Goal: Task Accomplishment & Management: Use online tool/utility

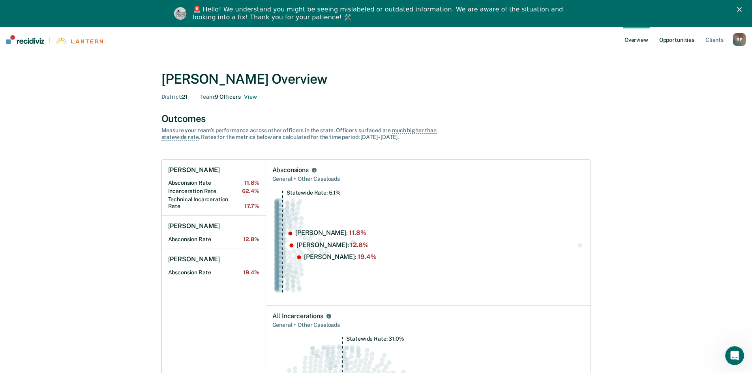
click at [679, 42] on link "Opportunities" at bounding box center [677, 39] width 38 height 25
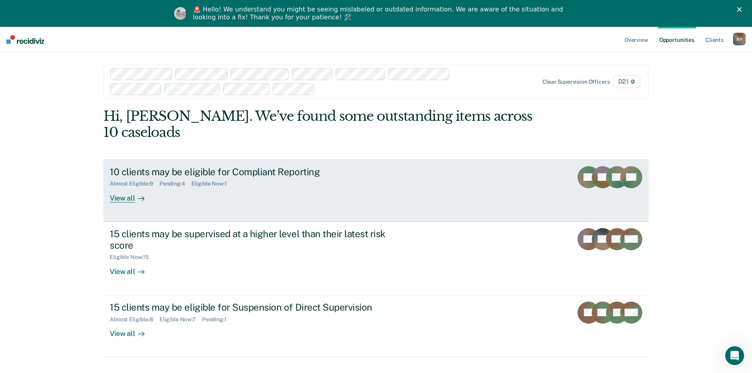
click at [424, 182] on link "10 clients may be eligible for Compliant Reporting Almost Eligible : 9 Pending …" at bounding box center [375, 191] width 545 height 62
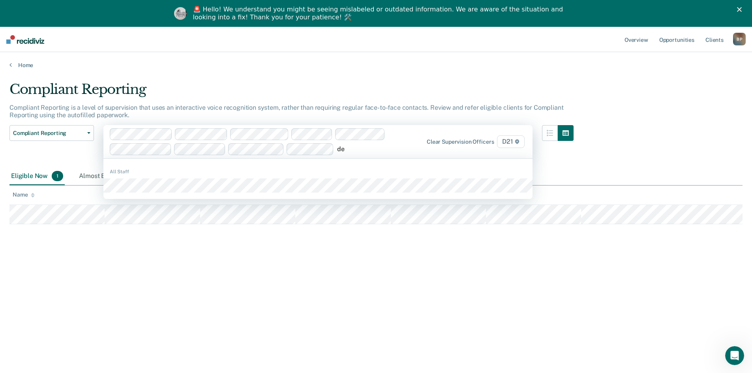
type input "dec"
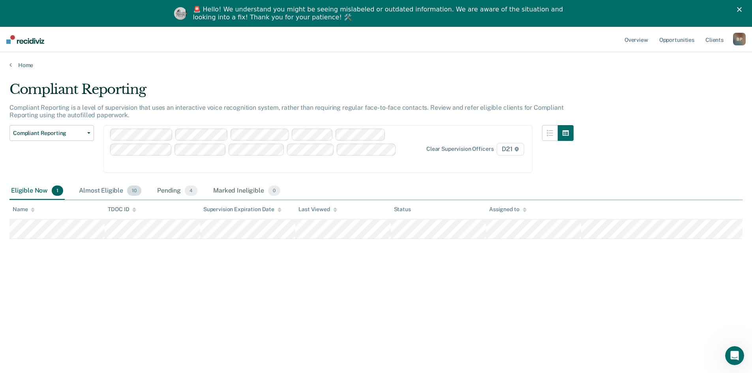
click at [126, 182] on div "Almost Eligible 10" at bounding box center [110, 190] width 66 height 17
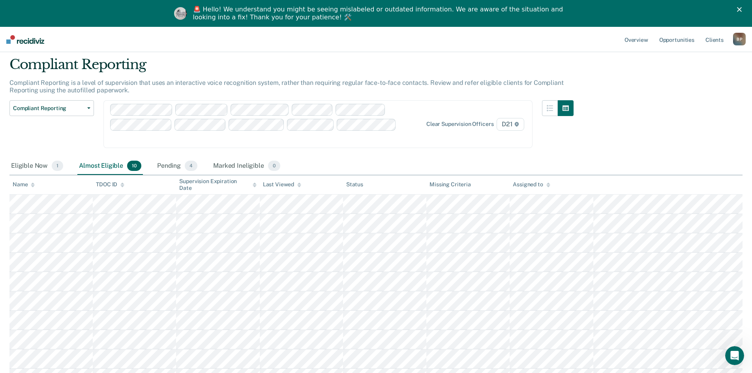
scroll to position [38, 0]
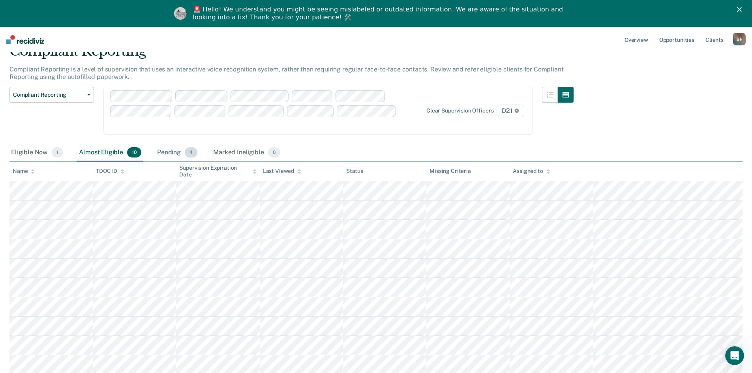
click at [171, 144] on div "Pending 4" at bounding box center [177, 152] width 43 height 17
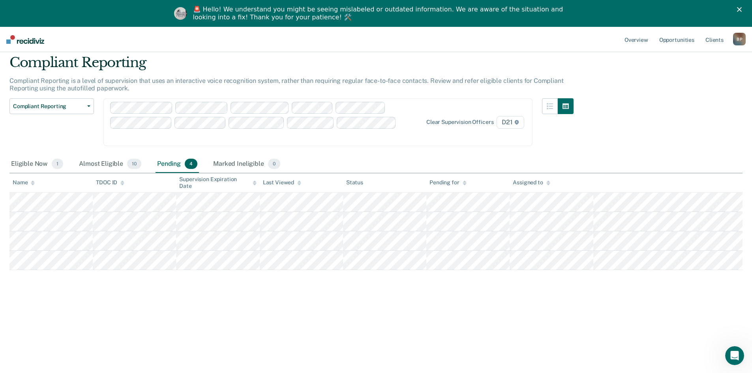
scroll to position [27, 0]
click at [263, 280] on div "Compliant Reporting Compliant Reporting is a level of supervision that uses an …" at bounding box center [375, 183] width 733 height 259
click at [422, 282] on div "Compliant Reporting Compliant Reporting is a level of supervision that uses an …" at bounding box center [375, 183] width 733 height 259
click at [511, 289] on div "Compliant Reporting Compliant Reporting is a level of supervision that uses an …" at bounding box center [375, 183] width 733 height 259
click at [564, 297] on div "Compliant Reporting Compliant Reporting is a level of supervision that uses an …" at bounding box center [375, 183] width 733 height 259
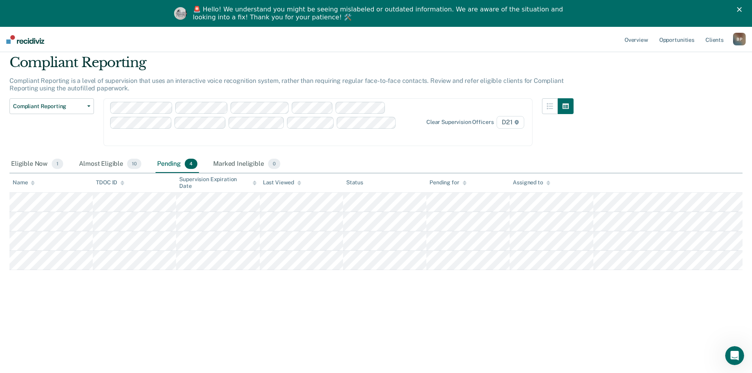
click at [489, 297] on div "Compliant Reporting Compliant Reporting is a level of supervision that uses an …" at bounding box center [375, 183] width 733 height 259
drag, startPoint x: 336, startPoint y: 320, endPoint x: 324, endPoint y: 320, distance: 11.8
click at [335, 320] on div "Compliant Reporting Compliant Reporting is a level of supervision that uses an …" at bounding box center [375, 196] width 733 height 285
click at [222, 317] on div "Compliant Reporting Compliant Reporting is a level of supervision that uses an …" at bounding box center [375, 196] width 733 height 285
click at [358, 299] on div "Compliant Reporting Compliant Reporting is a level of supervision that uses an …" at bounding box center [375, 183] width 733 height 259
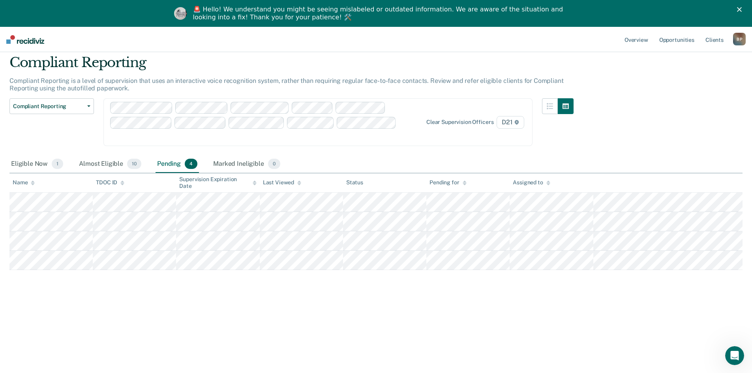
drag, startPoint x: 453, startPoint y: 323, endPoint x: 497, endPoint y: 313, distance: 45.6
click at [453, 323] on div "Compliant Reporting Compliant Reporting is a level of supervision that uses an …" at bounding box center [375, 196] width 733 height 285
click at [518, 307] on div "Compliant Reporting Compliant Reporting is a level of supervision that uses an …" at bounding box center [375, 183] width 733 height 259
click at [400, 308] on div "Compliant Reporting Compliant Reporting is a level of supervision that uses an …" at bounding box center [375, 183] width 733 height 259
click at [305, 308] on div "Compliant Reporting Compliant Reporting is a level of supervision that uses an …" at bounding box center [375, 183] width 733 height 259
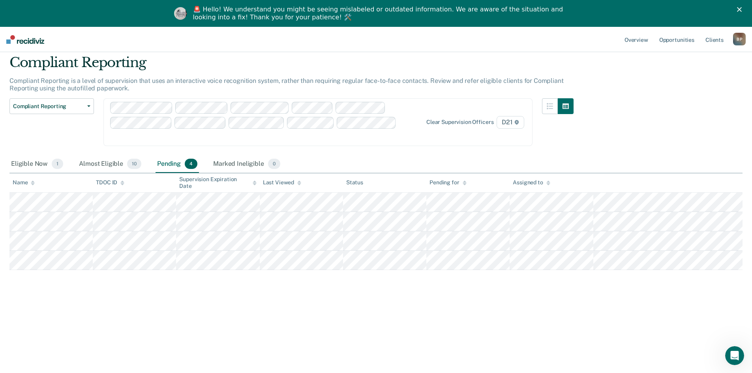
click at [225, 296] on div "Compliant Reporting Compliant Reporting is a level of supervision that uses an …" at bounding box center [375, 183] width 733 height 259
click at [363, 296] on div "Compliant Reporting Compliant Reporting is a level of supervision that uses an …" at bounding box center [375, 183] width 733 height 259
click at [475, 301] on div "Compliant Reporting Compliant Reporting is a level of supervision that uses an …" at bounding box center [375, 183] width 733 height 259
click at [110, 156] on div "Almost Eligible 10" at bounding box center [110, 164] width 66 height 17
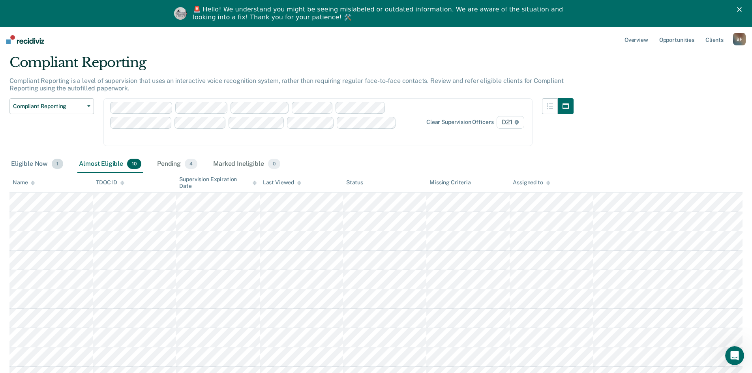
click at [37, 156] on div "Eligible Now 1" at bounding box center [36, 164] width 55 height 17
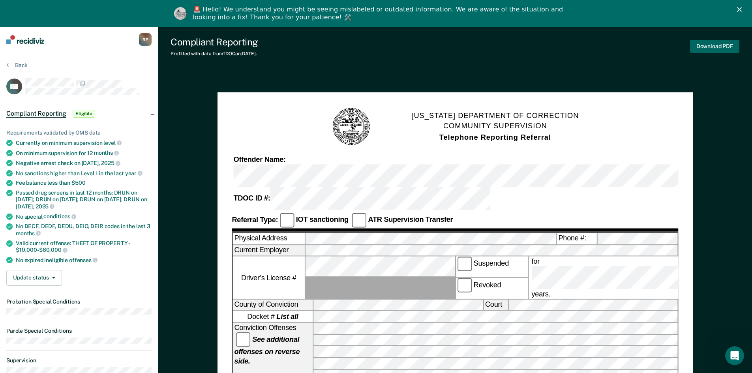
click at [720, 46] on button "Download PDF" at bounding box center [714, 46] width 49 height 13
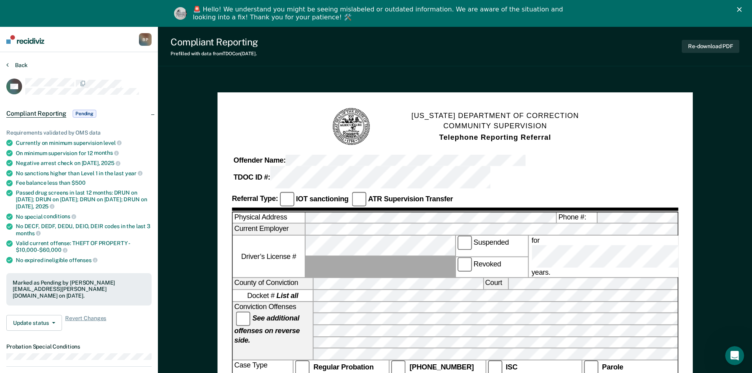
click at [19, 67] on button "Back" at bounding box center [16, 65] width 21 height 7
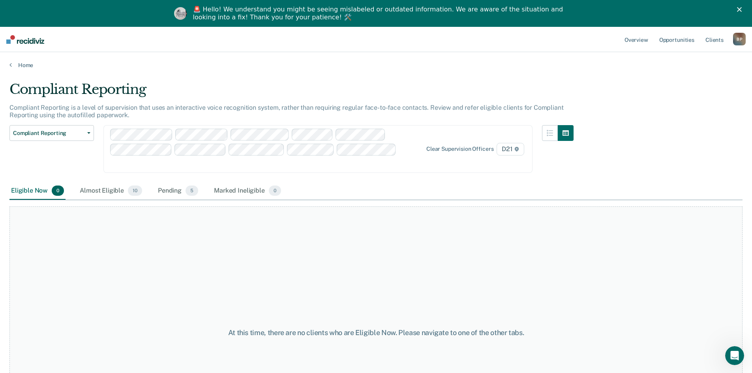
scroll to position [27, 0]
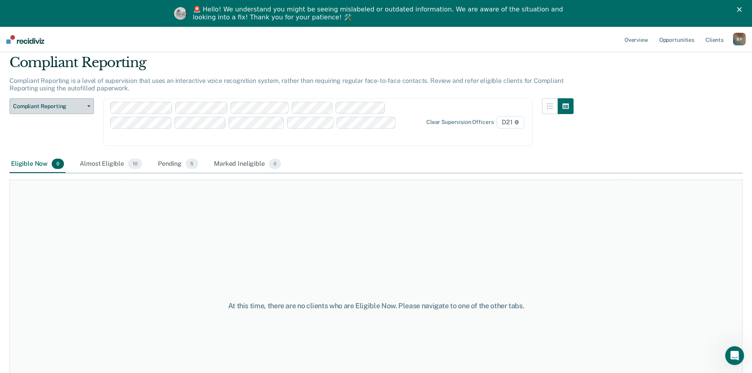
click at [86, 103] on button "Compliant Reporting" at bounding box center [51, 106] width 85 height 16
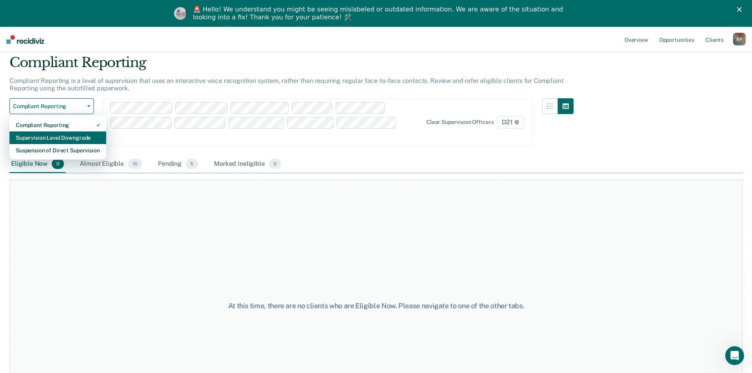
click at [80, 133] on div "Supervision Level Downgrade" at bounding box center [58, 138] width 84 height 13
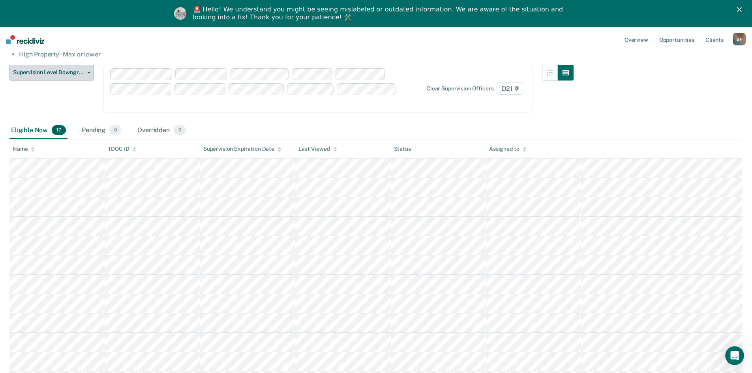
scroll to position [96, 0]
click at [150, 122] on div "Overridden 0" at bounding box center [162, 130] width 52 height 17
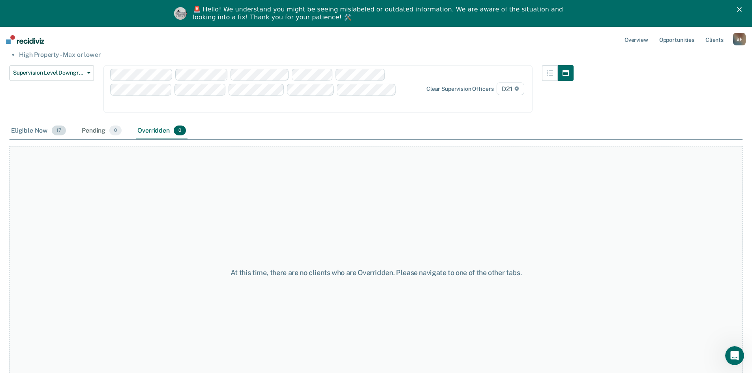
click at [34, 122] on div "Eligible Now 17" at bounding box center [38, 130] width 58 height 17
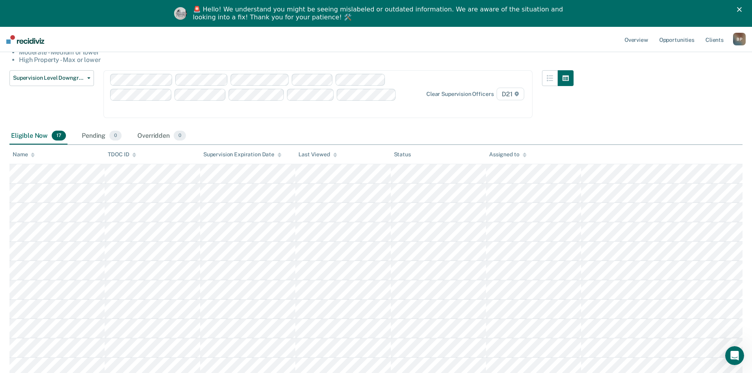
scroll to position [17, 0]
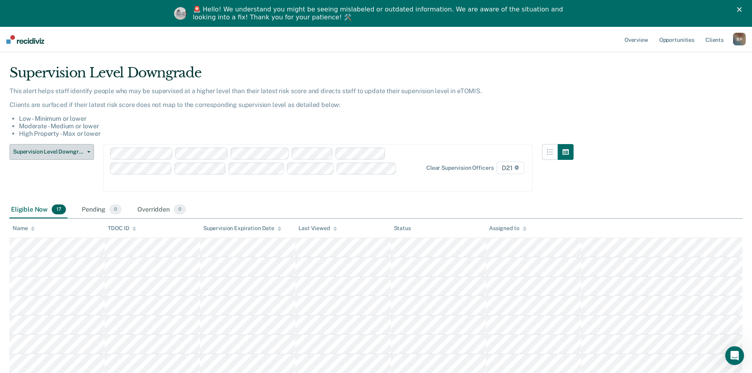
click at [86, 156] on button "Supervision Level Downgrade" at bounding box center [51, 152] width 85 height 16
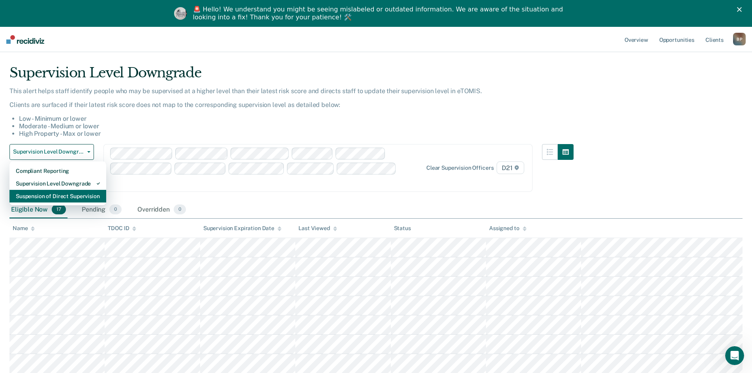
click at [85, 194] on div "Suspension of Direct Supervision" at bounding box center [58, 196] width 84 height 13
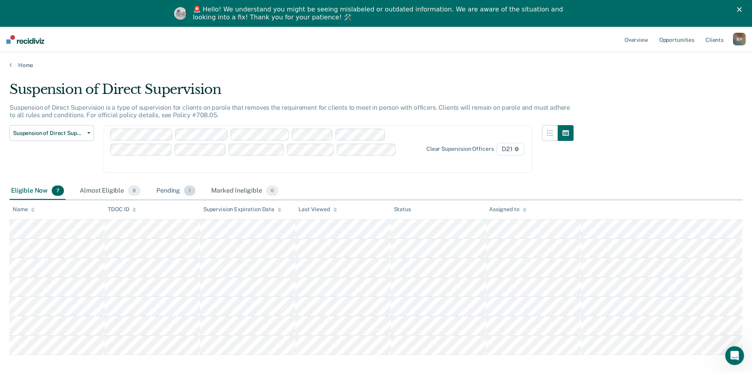
click at [175, 182] on div "Pending 1" at bounding box center [176, 190] width 42 height 17
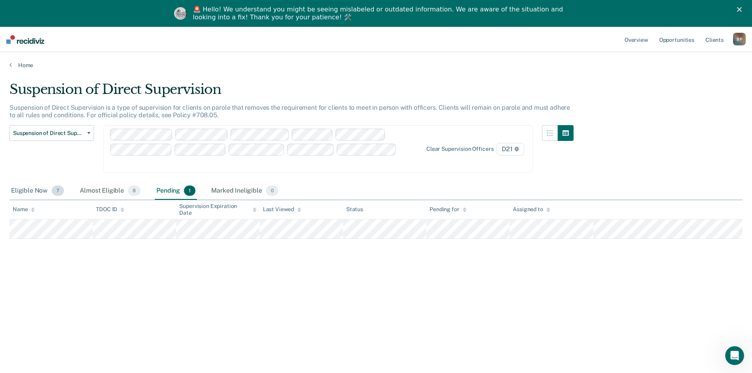
click at [32, 182] on div "Eligible Now 7" at bounding box center [37, 190] width 56 height 17
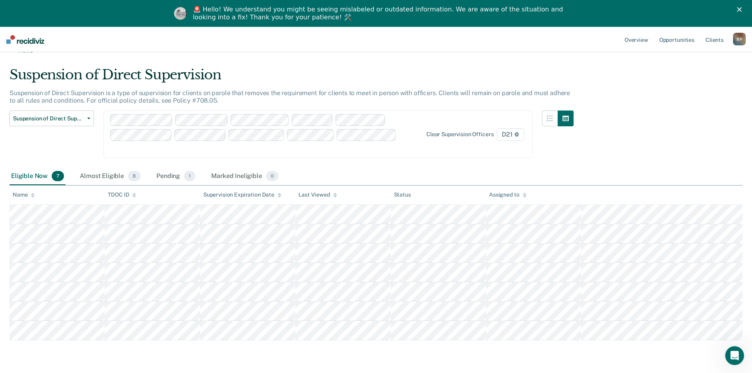
scroll to position [27, 0]
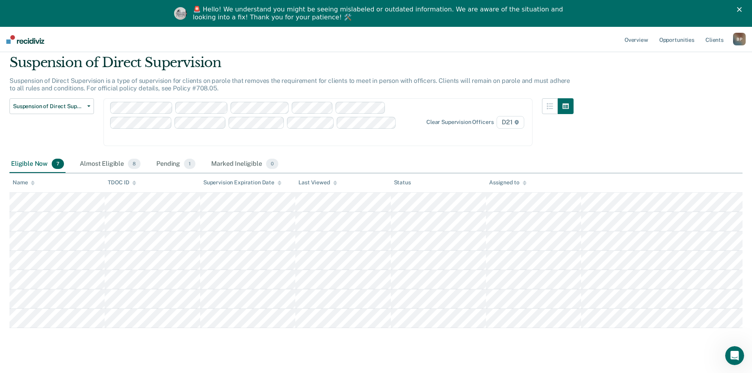
click at [406, 348] on main "Suspension of Direct Supervision Suspension of Direct Supervision is a type of …" at bounding box center [376, 212] width 752 height 341
click at [707, 139] on div "Suspension of Direct Supervision Suspension of Direct Supervision is a type of …" at bounding box center [375, 189] width 733 height 271
click at [742, 10] on icon "Close" at bounding box center [739, 9] width 5 height 5
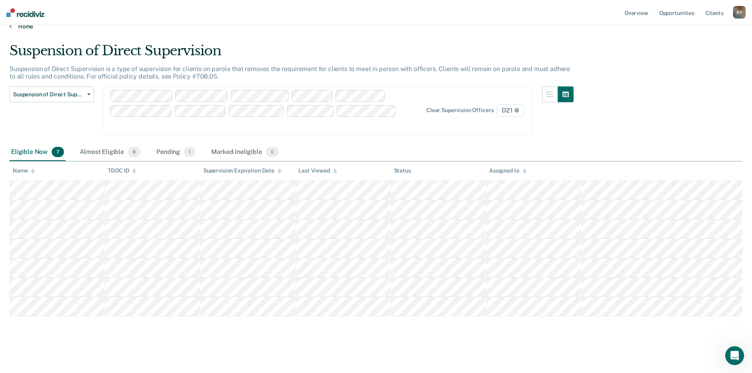
scroll to position [0, 0]
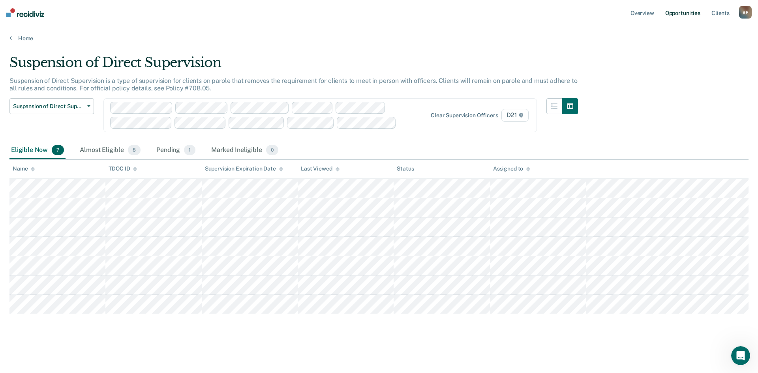
click at [683, 14] on link "Opportunities" at bounding box center [683, 12] width 38 height 25
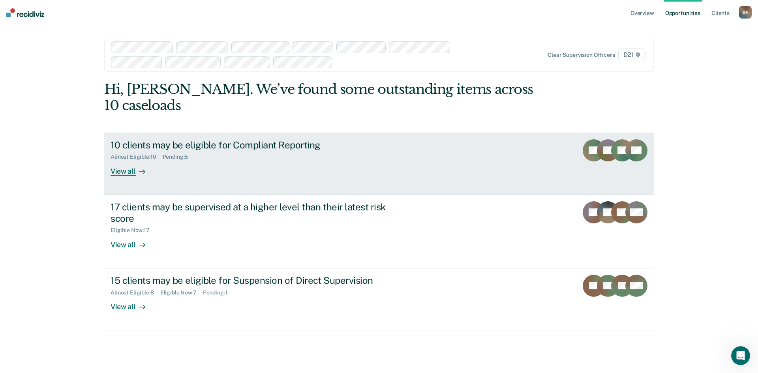
click at [314, 158] on div "10 clients may be eligible for Compliant Reporting Almost Eligible : 10 Pending…" at bounding box center [259, 157] width 296 height 36
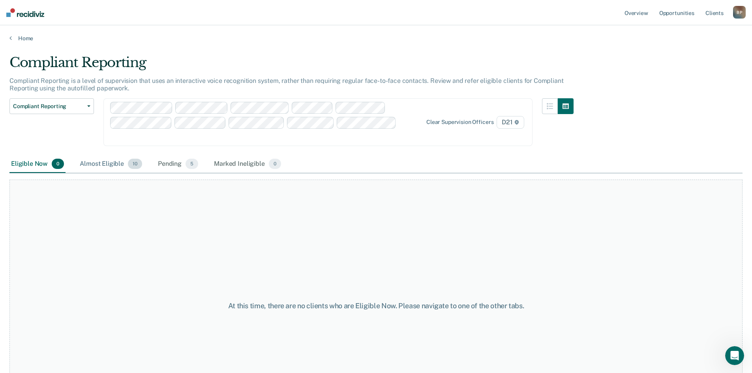
click at [104, 156] on div "Almost Eligible 10" at bounding box center [111, 164] width 66 height 17
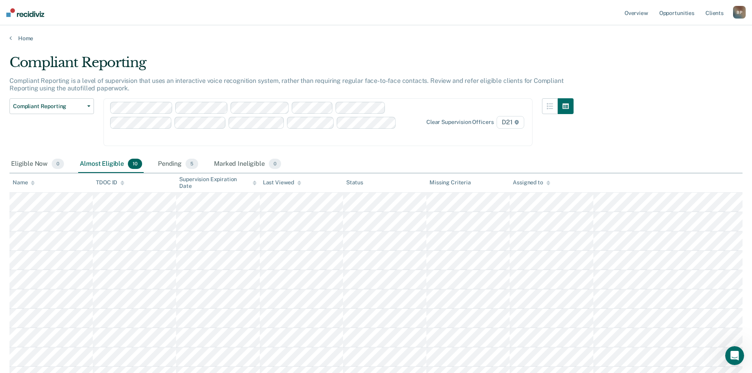
scroll to position [39, 0]
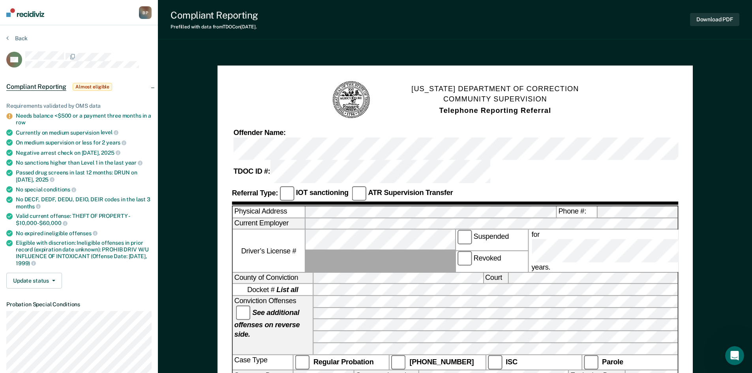
click at [24, 33] on section "Back RH Compliant Reporting Almost eligible Requirements validated by OMS data …" at bounding box center [79, 344] width 158 height 639
click at [15, 42] on div "Back" at bounding box center [78, 43] width 145 height 17
click at [22, 41] on button "Back" at bounding box center [16, 38] width 21 height 7
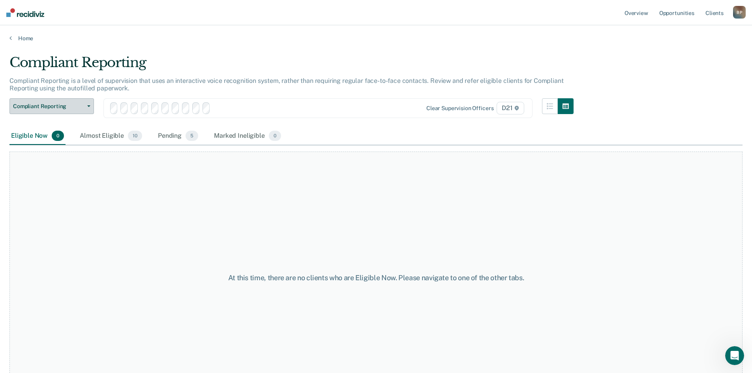
scroll to position [39, 0]
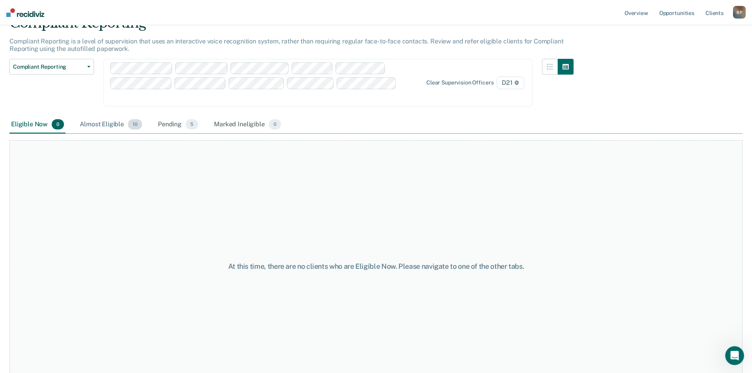
click at [108, 116] on div "Almost Eligible 10" at bounding box center [111, 124] width 66 height 17
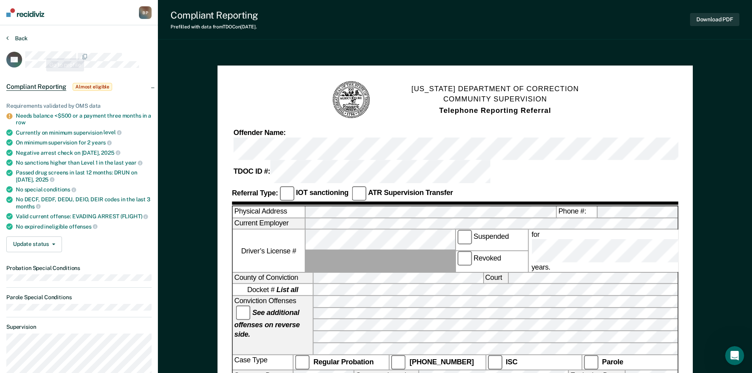
click at [21, 39] on button "Back" at bounding box center [16, 38] width 21 height 7
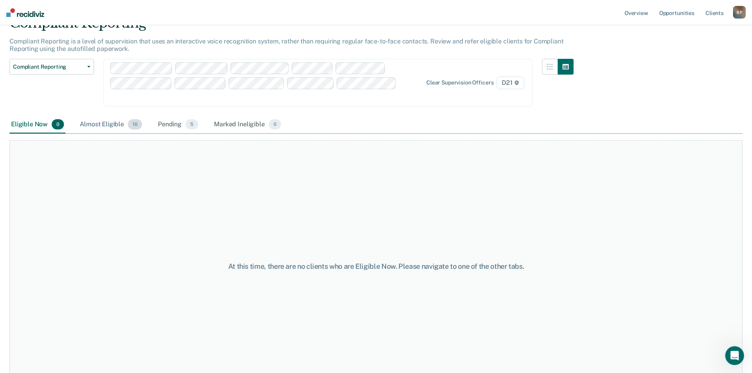
click at [110, 116] on div "Almost Eligible 10" at bounding box center [111, 124] width 66 height 17
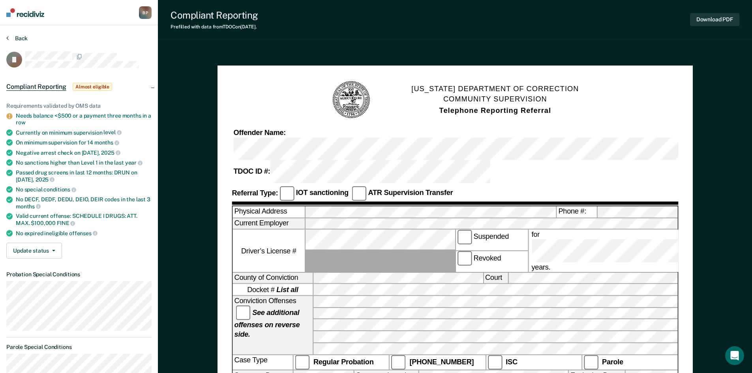
click at [17, 38] on button "Back" at bounding box center [16, 38] width 21 height 7
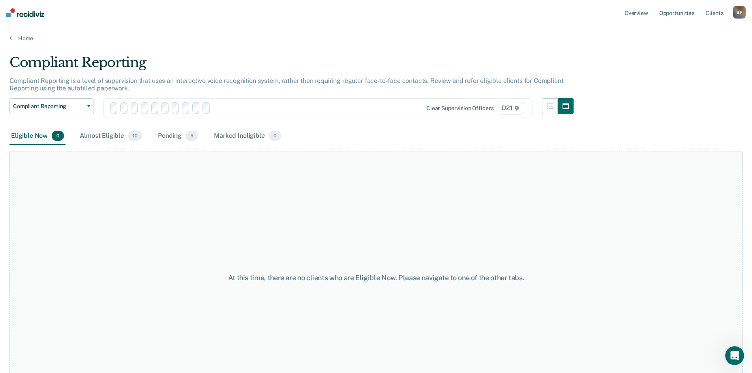
scroll to position [39, 0]
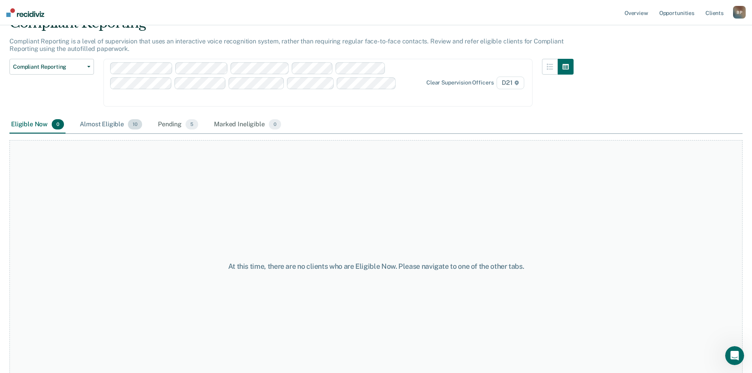
click at [104, 116] on div "Almost Eligible 10" at bounding box center [111, 124] width 66 height 17
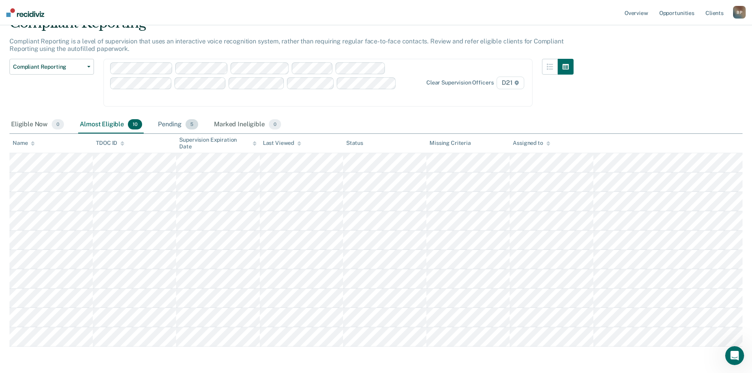
click at [159, 116] on div "Pending 5" at bounding box center [177, 124] width 43 height 17
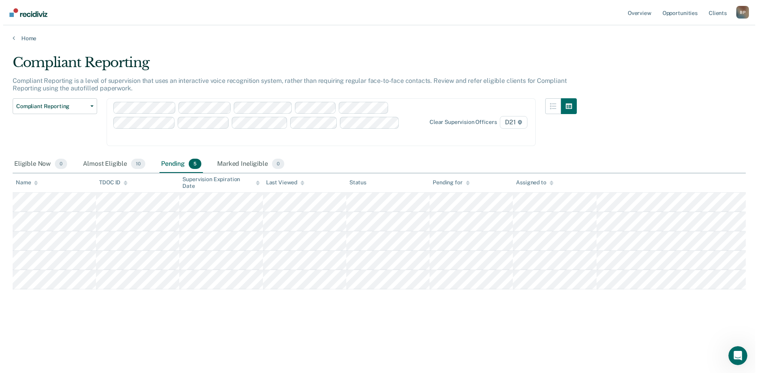
scroll to position [0, 0]
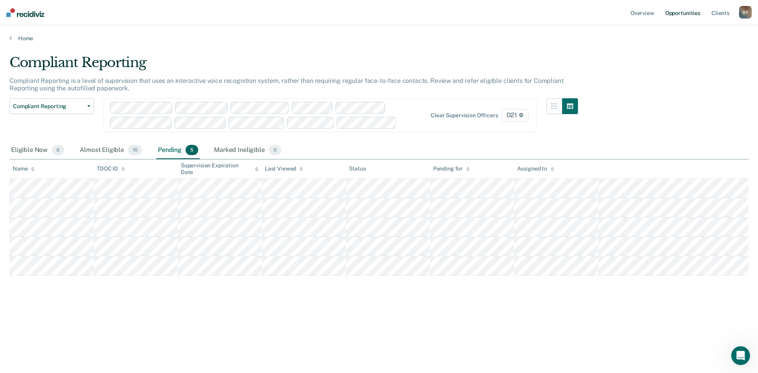
drag, startPoint x: 643, startPoint y: 133, endPoint x: 684, endPoint y: 20, distance: 119.7
click at [647, 129] on div "Compliant Reporting Compliant Reporting is a level of supervision that uses an …" at bounding box center [378, 183] width 739 height 259
